Goal: Contribute content: Add original content to the website for others to see

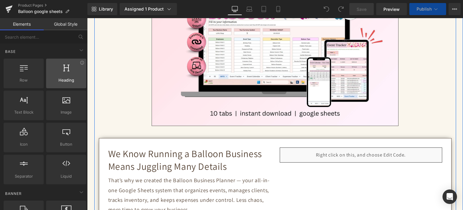
scroll to position [181, 0]
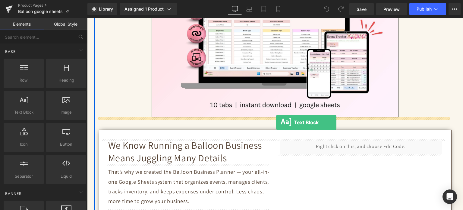
drag, startPoint x: 144, startPoint y: 128, endPoint x: 276, endPoint y: 122, distance: 132.8
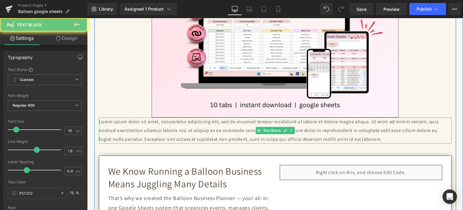
click at [273, 122] on p "Lorem ipsum dolor sit amet, consectetur adipiscing elit, sed do eiusmod tempor …" at bounding box center [275, 130] width 353 height 26
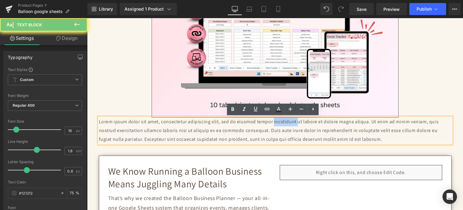
click at [273, 122] on p "Lorem ipsum dolor sit amet, consectetur adipiscing elit, sed do eiusmod tempor …" at bounding box center [275, 130] width 353 height 26
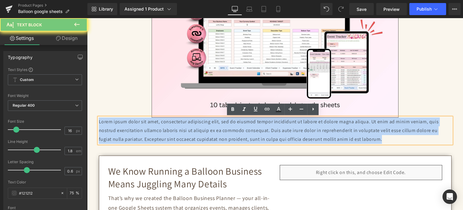
click at [272, 122] on p "Lorem ipsum dolor sit amet, consectetur adipiscing elit, sed do eiusmod tempor …" at bounding box center [275, 130] width 353 height 26
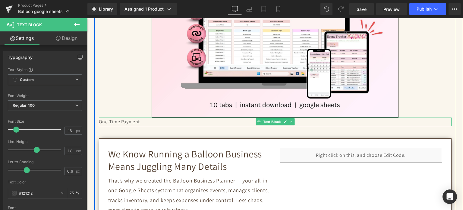
click at [110, 121] on p "One-Time Payment" at bounding box center [275, 121] width 353 height 9
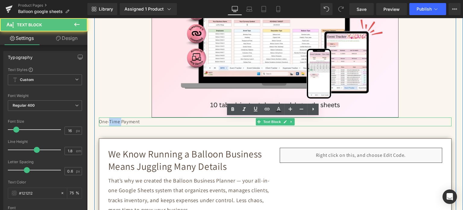
click at [110, 121] on p "One-Time Payment" at bounding box center [275, 121] width 353 height 9
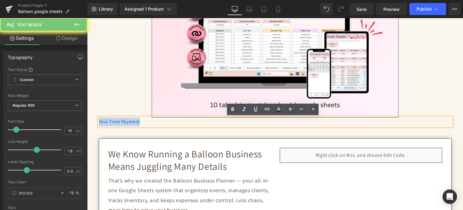
click at [110, 121] on p "One-Time Payment" at bounding box center [275, 121] width 353 height 9
copy p "One-Time Payment"
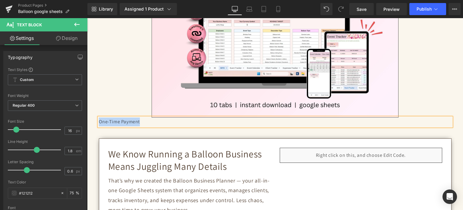
click at [150, 122] on p "One-Time Payment" at bounding box center [275, 121] width 353 height 9
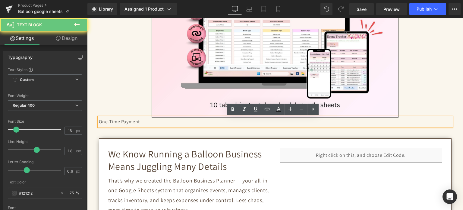
click at [150, 122] on p "One-Time Payment" at bounding box center [275, 121] width 353 height 9
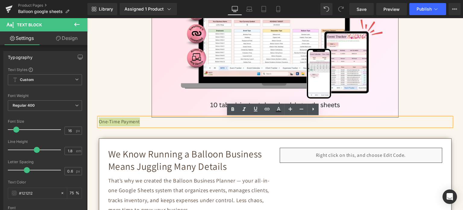
click at [311, 111] on icon at bounding box center [313, 108] width 7 height 7
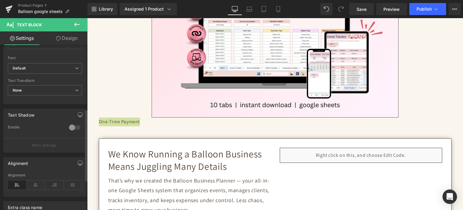
scroll to position [151, 0]
click at [35, 181] on icon at bounding box center [36, 183] width 19 height 9
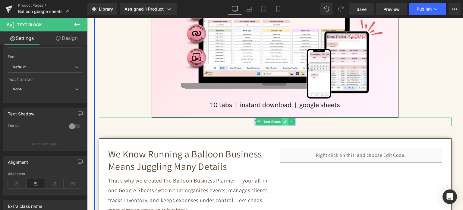
click at [283, 120] on icon at bounding box center [284, 122] width 3 height 4
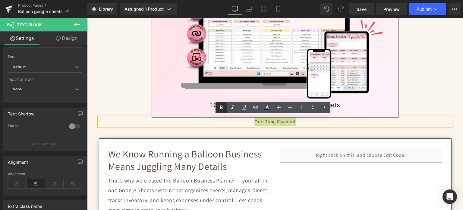
click at [225, 105] on icon at bounding box center [221, 107] width 7 height 7
click at [73, 39] on link "Design" at bounding box center [67, 38] width 44 height 14
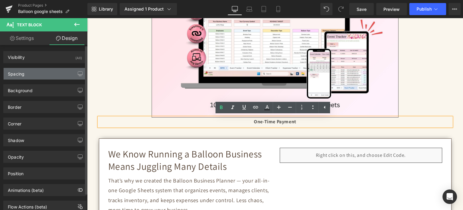
click at [38, 75] on div "Spacing" at bounding box center [45, 73] width 83 height 11
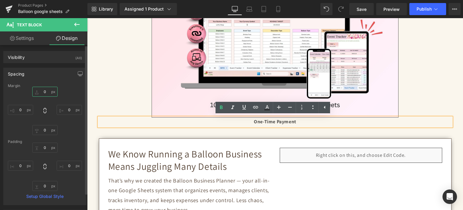
click at [41, 93] on input "text" at bounding box center [44, 92] width 25 height 10
type input "20"
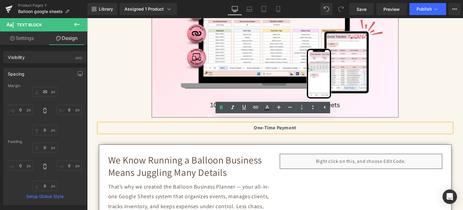
click at [269, 130] on strong "One-Time Payment" at bounding box center [275, 127] width 43 height 6
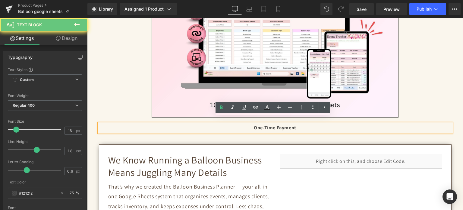
click at [269, 130] on strong "One-Time Payment" at bounding box center [275, 127] width 43 height 6
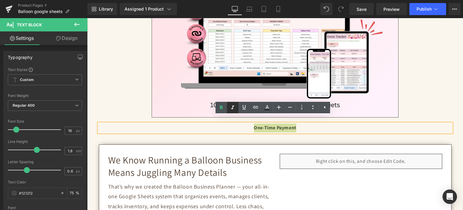
click at [235, 107] on icon at bounding box center [232, 107] width 7 height 7
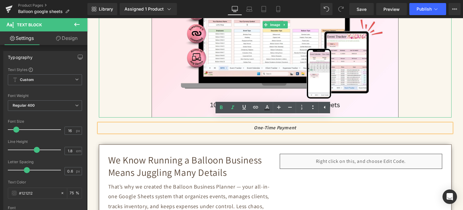
click at [408, 90] on div at bounding box center [275, 24] width 353 height 185
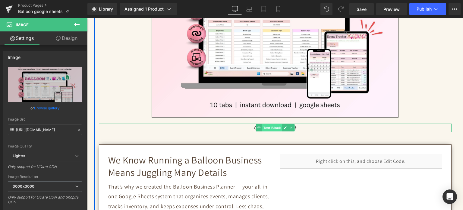
click at [279, 127] on span "Text Block" at bounding box center [272, 127] width 20 height 7
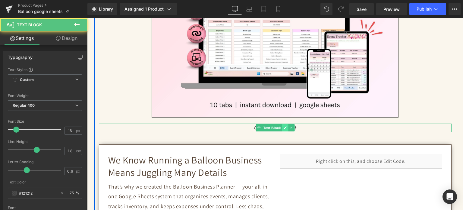
click at [282, 127] on link at bounding box center [285, 127] width 6 height 7
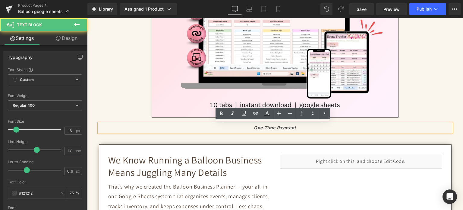
click at [281, 127] on icon "One-Time Payment" at bounding box center [275, 127] width 43 height 6
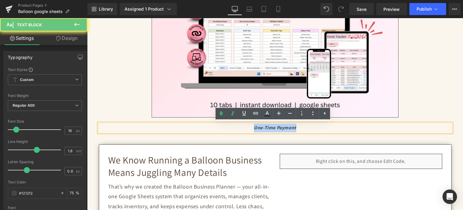
click at [281, 127] on icon "One-Time Payment" at bounding box center [275, 127] width 43 height 6
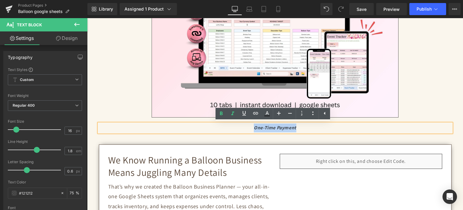
copy icon "One-Time Payment"
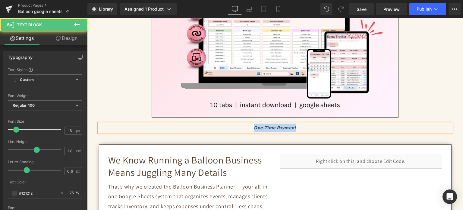
click at [295, 126] on p "One-Time Payment" at bounding box center [275, 127] width 353 height 9
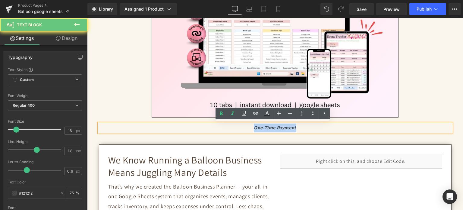
drag, startPoint x: 262, startPoint y: 128, endPoint x: 240, endPoint y: 128, distance: 22.6
click at [240, 128] on p "One-Time Payment" at bounding box center [275, 127] width 353 height 9
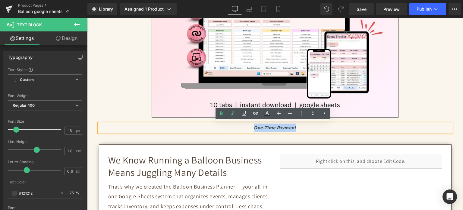
copy icon "One-Time Payment"
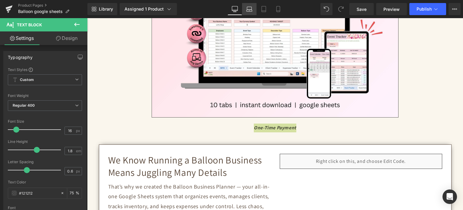
click at [250, 11] on icon at bounding box center [249, 9] width 6 height 6
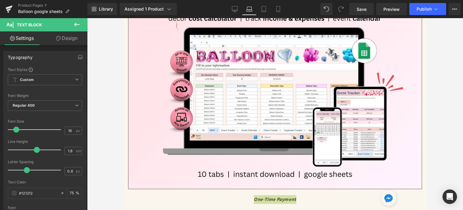
scroll to position [226, 0]
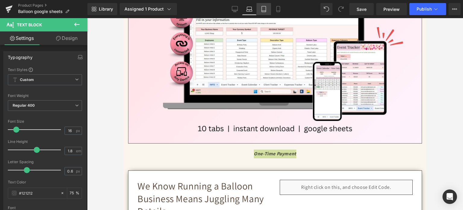
click at [262, 12] on link "Tablet" at bounding box center [264, 9] width 14 height 12
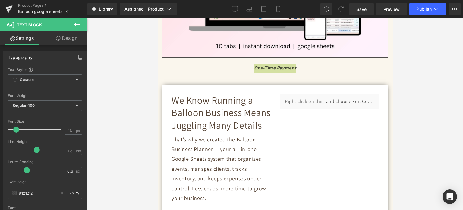
scroll to position [141, 0]
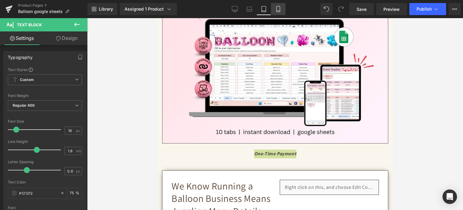
click at [279, 10] on icon at bounding box center [278, 9] width 6 height 6
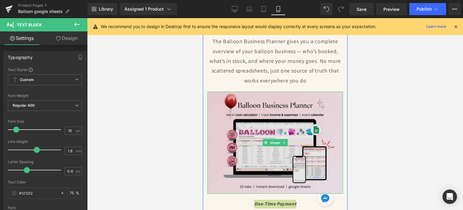
scroll to position [30, 0]
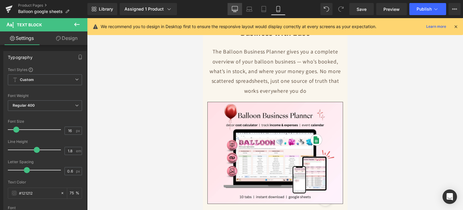
click at [238, 6] on icon at bounding box center [235, 9] width 6 height 6
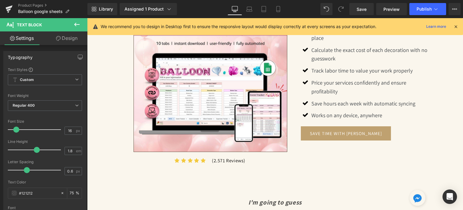
scroll to position [577, 0]
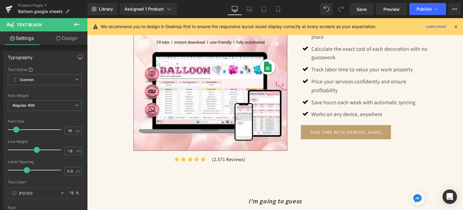
click at [77, 24] on icon at bounding box center [76, 25] width 5 height 4
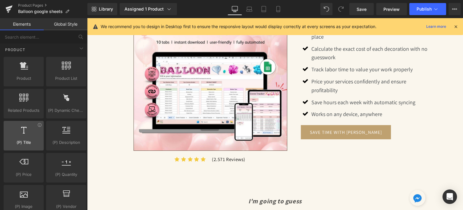
scroll to position [543, 0]
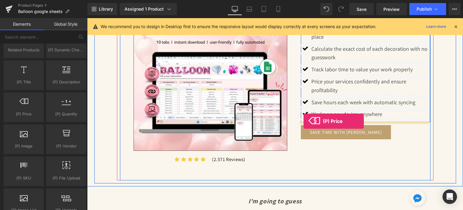
drag, startPoint x: 117, startPoint y: 129, endPoint x: 304, endPoint y: 121, distance: 186.5
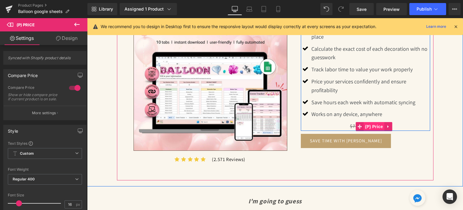
click at [368, 123] on span "(P) Price" at bounding box center [374, 126] width 21 height 9
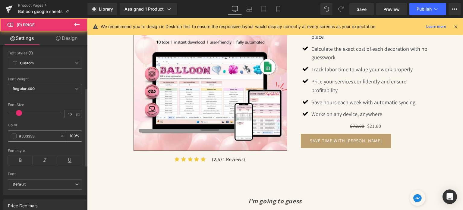
scroll to position [90, 0]
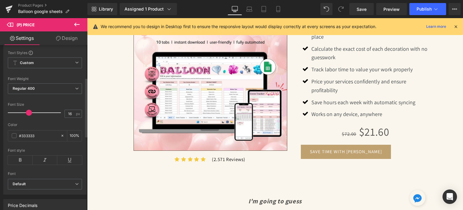
drag, startPoint x: 19, startPoint y: 115, endPoint x: 29, endPoint y: 116, distance: 9.7
click at [29, 115] on span at bounding box center [29, 112] width 6 height 6
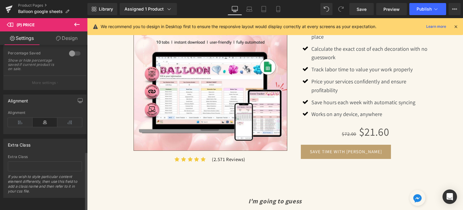
scroll to position [296, 0]
click at [21, 119] on icon at bounding box center [20, 121] width 25 height 9
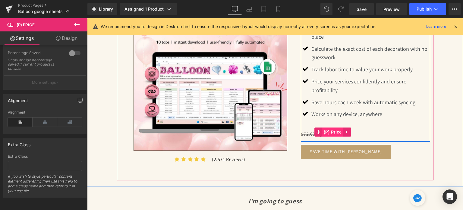
click at [337, 130] on span "(P) Price" at bounding box center [332, 131] width 21 height 9
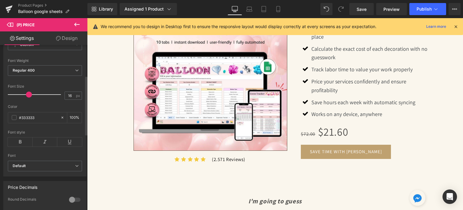
scroll to position [85, 0]
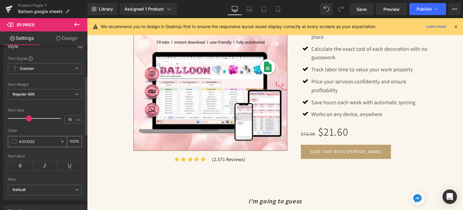
click at [14, 142] on div "#333333" at bounding box center [34, 141] width 52 height 11
click at [14, 143] on span at bounding box center [14, 141] width 5 height 5
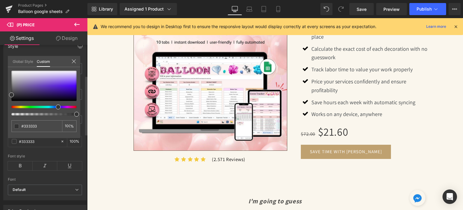
drag, startPoint x: 11, startPoint y: 106, endPoint x: 56, endPoint y: 108, distance: 44.7
click at [56, 108] on div at bounding box center [43, 93] width 65 height 45
drag, startPoint x: 19, startPoint y: 94, endPoint x: 75, endPoint y: 83, distance: 57.4
click at [75, 83] on div at bounding box center [43, 86] width 65 height 30
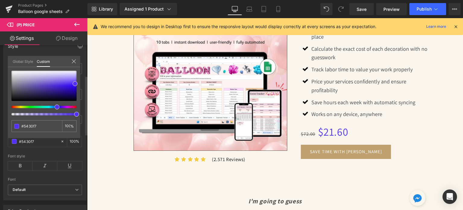
drag, startPoint x: 59, startPoint y: 106, endPoint x: 55, endPoint y: 106, distance: 3.3
click at [55, 106] on span at bounding box center [57, 106] width 5 height 5
drag, startPoint x: 73, startPoint y: 82, endPoint x: 57, endPoint y: 86, distance: 16.2
click at [57, 86] on span at bounding box center [59, 87] width 5 height 5
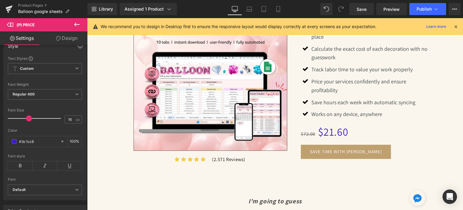
click at [357, 131] on span "(P) Price" at bounding box center [365, 131] width 17 height 7
click at [25, 170] on icon at bounding box center [20, 165] width 25 height 9
click at [15, 144] on span at bounding box center [14, 141] width 5 height 5
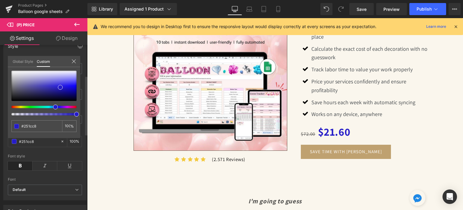
drag, startPoint x: 55, startPoint y: 106, endPoint x: 52, endPoint y: 106, distance: 3.6
click at [52, 106] on div at bounding box center [41, 107] width 65 height 2
drag, startPoint x: 59, startPoint y: 85, endPoint x: 45, endPoint y: 84, distance: 13.7
click at [45, 84] on span at bounding box center [46, 85] width 5 height 5
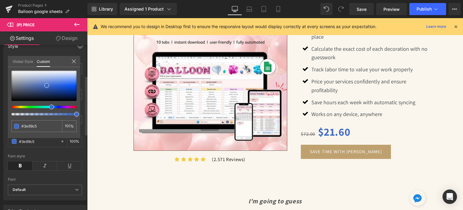
drag, startPoint x: 54, startPoint y: 106, endPoint x: 48, endPoint y: 106, distance: 6.0
click at [48, 106] on div at bounding box center [41, 107] width 65 height 2
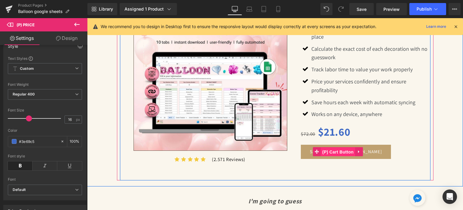
click at [333, 152] on span "(P) Cart Button" at bounding box center [338, 151] width 34 height 9
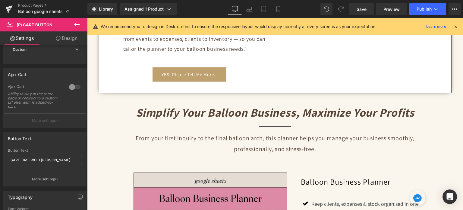
scroll to position [396, 0]
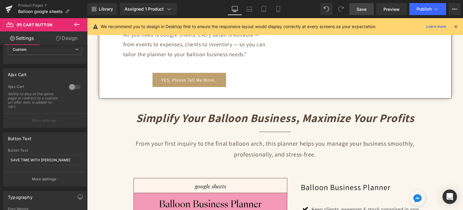
click at [358, 8] on span "Save" at bounding box center [362, 9] width 10 height 6
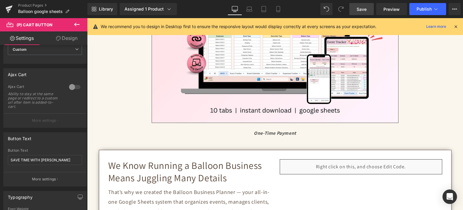
scroll to position [180, 0]
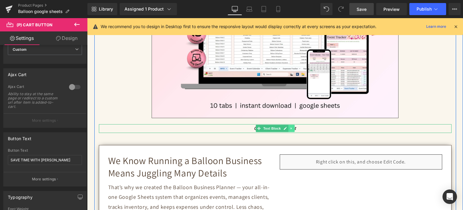
click at [290, 127] on icon at bounding box center [291, 128] width 3 height 4
click at [286, 128] on icon at bounding box center [287, 128] width 3 height 3
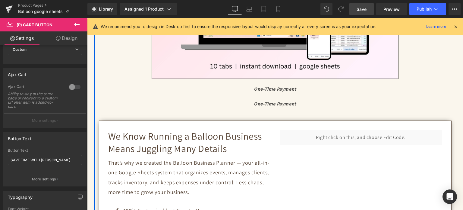
scroll to position [216, 0]
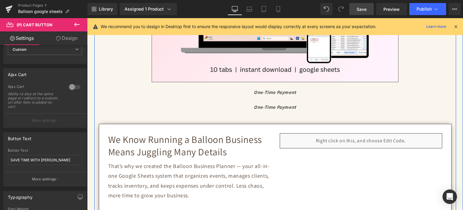
click at [269, 105] on div "One-Time Payment Text Block" at bounding box center [275, 107] width 353 height 9
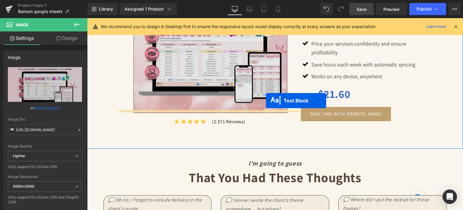
scroll to position [638, 0]
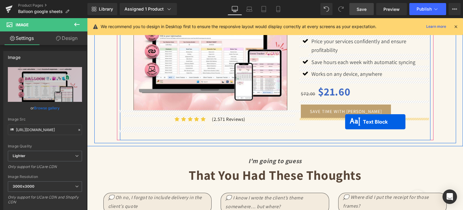
drag, startPoint x: 267, startPoint y: 106, endPoint x: 345, endPoint y: 122, distance: 80.1
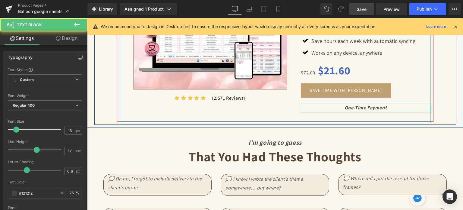
scroll to position [617, 0]
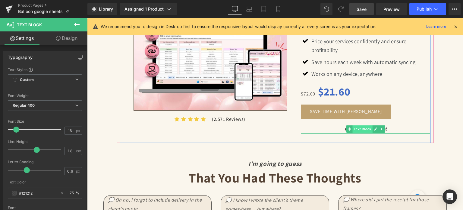
click at [357, 126] on span "Text Block" at bounding box center [362, 128] width 20 height 7
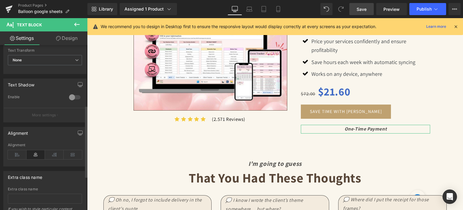
scroll to position [181, 0]
click at [17, 151] on icon at bounding box center [17, 153] width 19 height 9
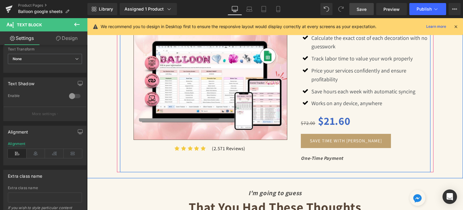
scroll to position [497, 0]
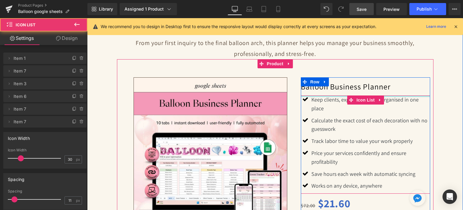
drag, startPoint x: 330, startPoint y: 98, endPoint x: 330, endPoint y: 88, distance: 10.0
click at [330, 88] on div "Balloon Business Planner (P) Title Icon Keep clients, expenses & stock organise…" at bounding box center [365, 147] width 129 height 131
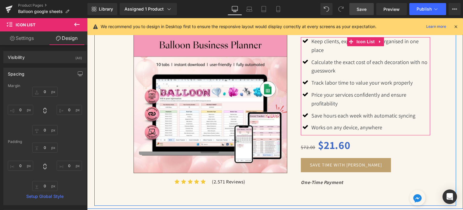
scroll to position [557, 0]
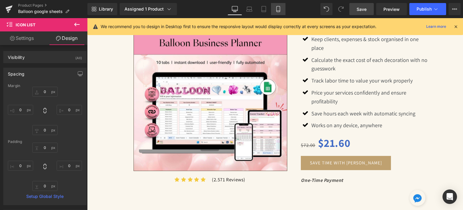
click at [277, 7] on icon at bounding box center [278, 9] width 6 height 6
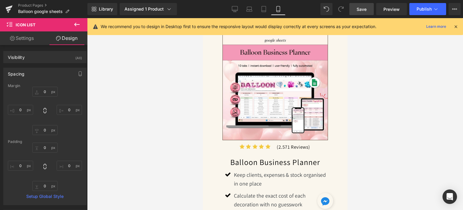
scroll to position [667, 0]
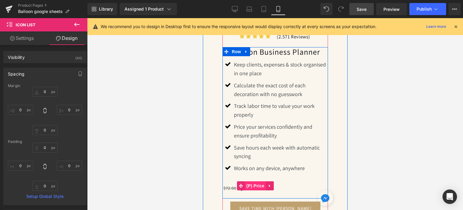
click at [260, 181] on span "(P) Price" at bounding box center [255, 185] width 21 height 9
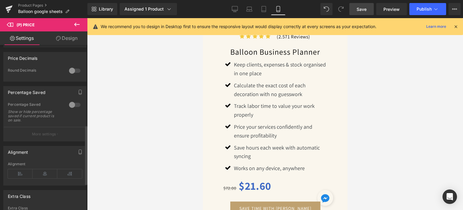
scroll to position [241, 0]
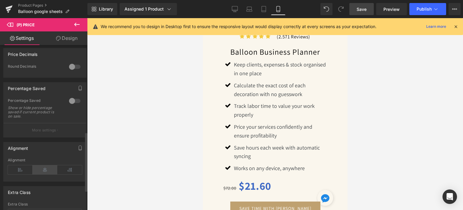
click at [40, 171] on icon at bounding box center [45, 169] width 25 height 9
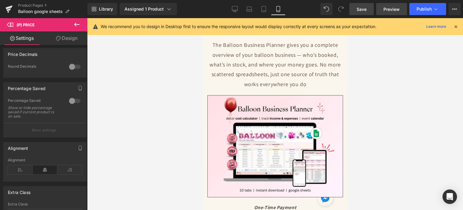
scroll to position [34, 0]
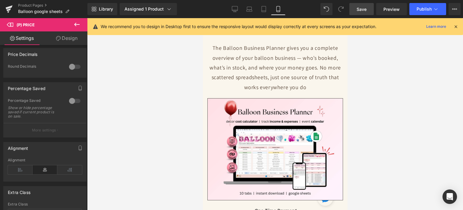
click at [363, 7] on span "Save" at bounding box center [362, 9] width 10 height 6
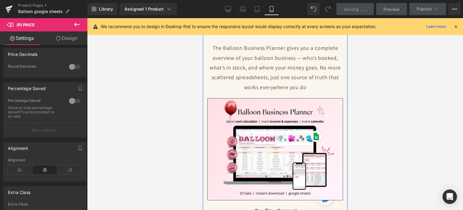
scroll to position [0, 0]
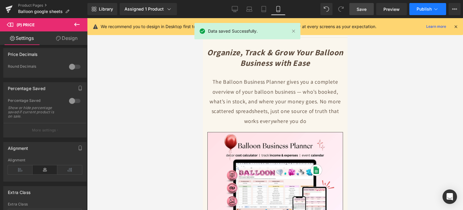
click at [422, 9] on span "Publish" at bounding box center [424, 9] width 15 height 5
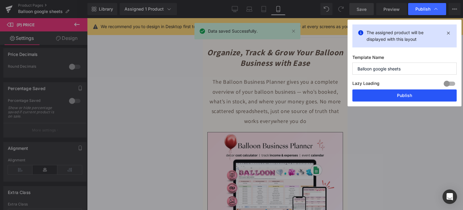
click at [413, 93] on button "Publish" at bounding box center [404, 95] width 104 height 12
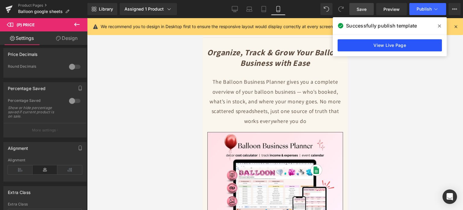
click at [381, 46] on link "View Live Page" at bounding box center [390, 45] width 104 height 12
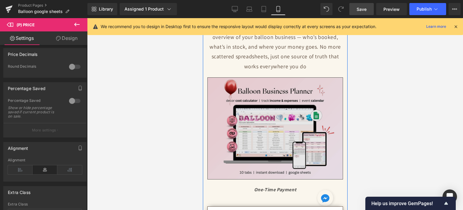
scroll to position [121, 0]
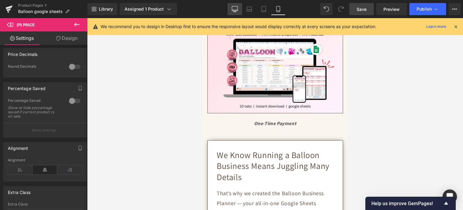
click at [235, 11] on icon at bounding box center [235, 9] width 6 height 6
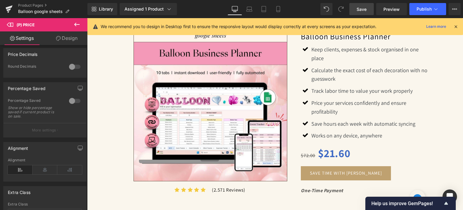
scroll to position [603, 0]
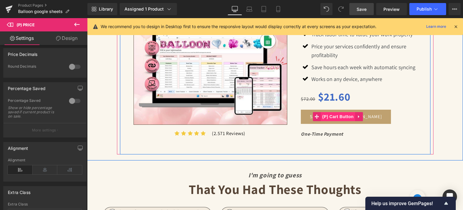
click at [334, 115] on span "(P) Cart Button" at bounding box center [338, 116] width 34 height 9
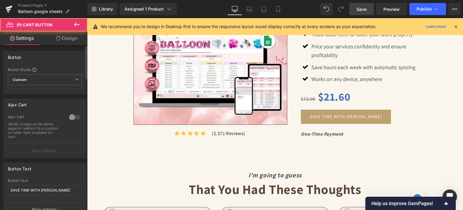
scroll to position [60, 0]
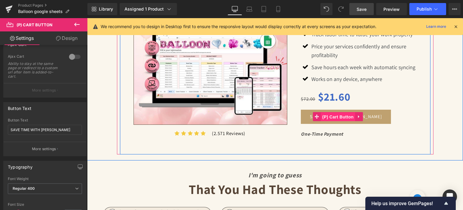
click at [327, 116] on span "(P) Cart Button" at bounding box center [338, 116] width 34 height 9
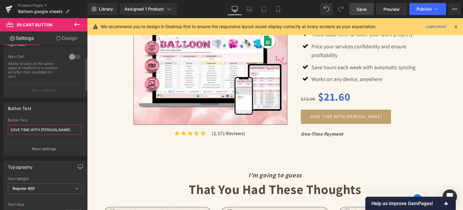
click at [0, 132] on div "Button Text SAVE TIME WITH PLANNER Button Text SAVE TIME WITH PLANNER More sett…" at bounding box center [45, 126] width 90 height 58
paste input "Yes, I Want This Planner!"
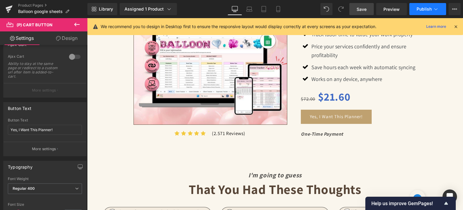
click at [418, 9] on span "Publish" at bounding box center [424, 9] width 15 height 5
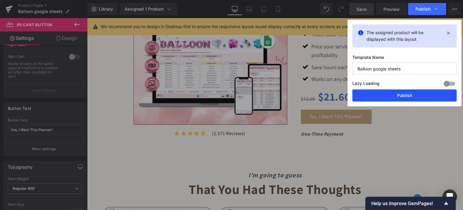
click at [376, 95] on button "Publish" at bounding box center [404, 95] width 104 height 12
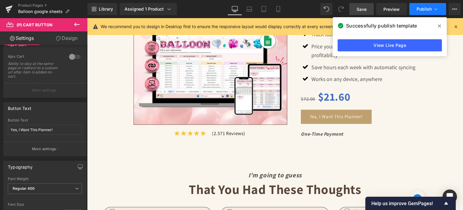
click at [414, 9] on button "Publish" at bounding box center [427, 9] width 37 height 12
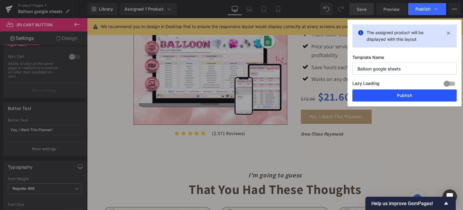
click at [400, 95] on button "Publish" at bounding box center [404, 95] width 104 height 12
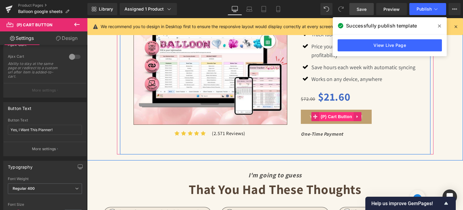
click at [334, 114] on span "(P) Cart Button" at bounding box center [336, 116] width 34 height 9
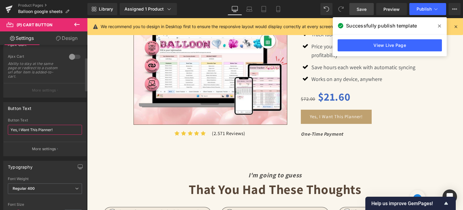
drag, startPoint x: 55, startPoint y: 128, endPoint x: 0, endPoint y: 128, distance: 55.5
click at [0, 128] on div "Button Text SAVE TIME WITH PLANNER Button Text Yes, I Want This Planner! More s…" at bounding box center [45, 126] width 90 height 58
paste input "Buy Now – Start Planning Smarter"
type input "Buy Now – Start Planning Smarter"
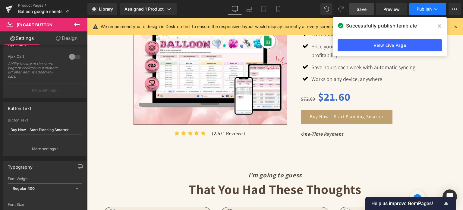
click at [417, 10] on span "Publish" at bounding box center [424, 9] width 15 height 5
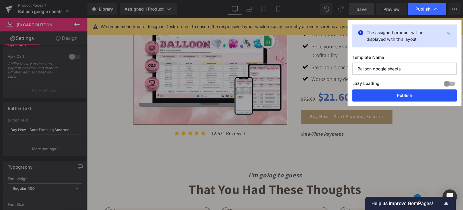
click at [400, 95] on button "Publish" at bounding box center [404, 95] width 104 height 12
